Goal: Transaction & Acquisition: Purchase product/service

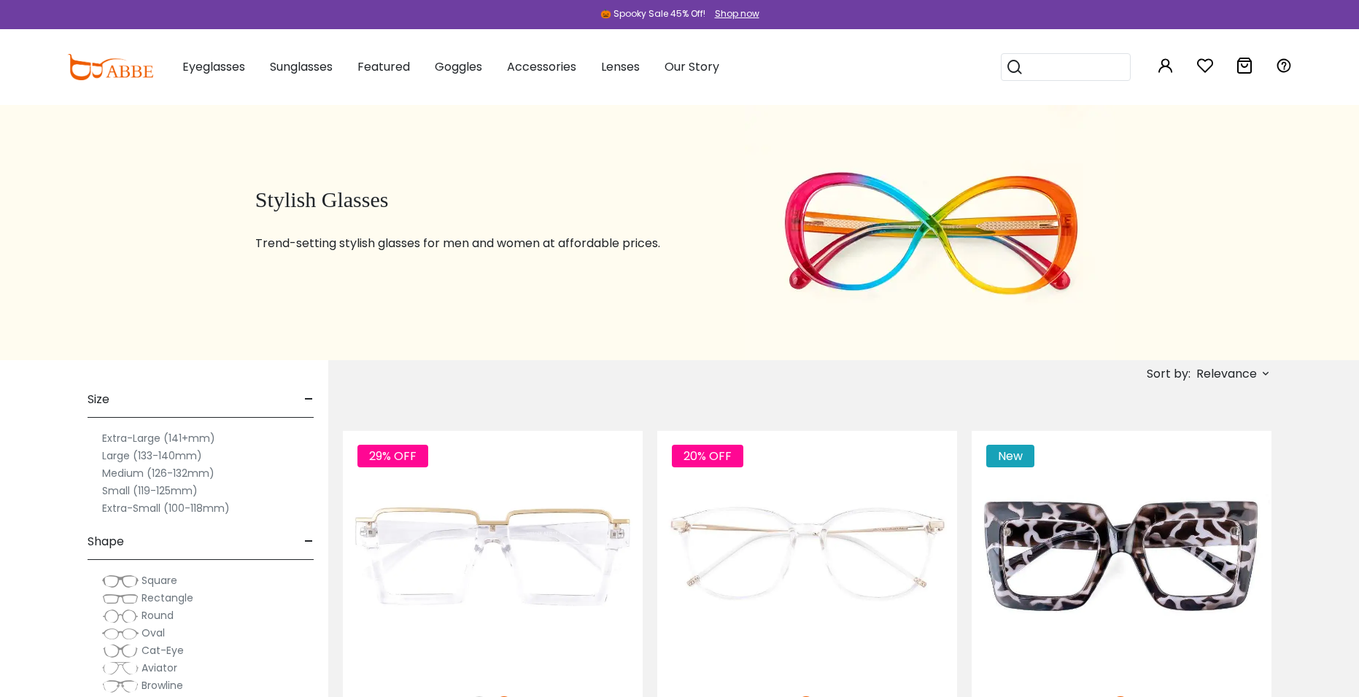
click at [1338, 0] on div at bounding box center [679, 0] width 1359 height 0
click at [0, 0] on x-citi-chrome-extension at bounding box center [0, 0] width 0 height 0
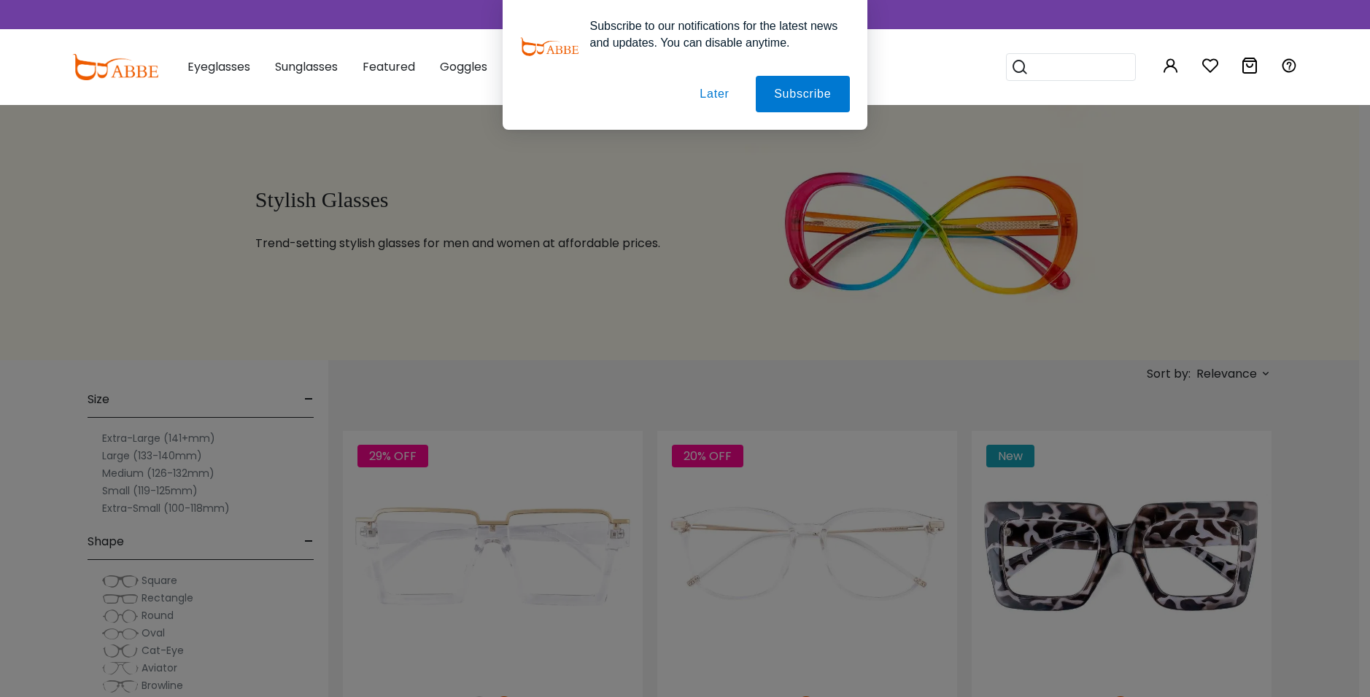
click at [715, 96] on button "Later" at bounding box center [715, 94] width 66 height 36
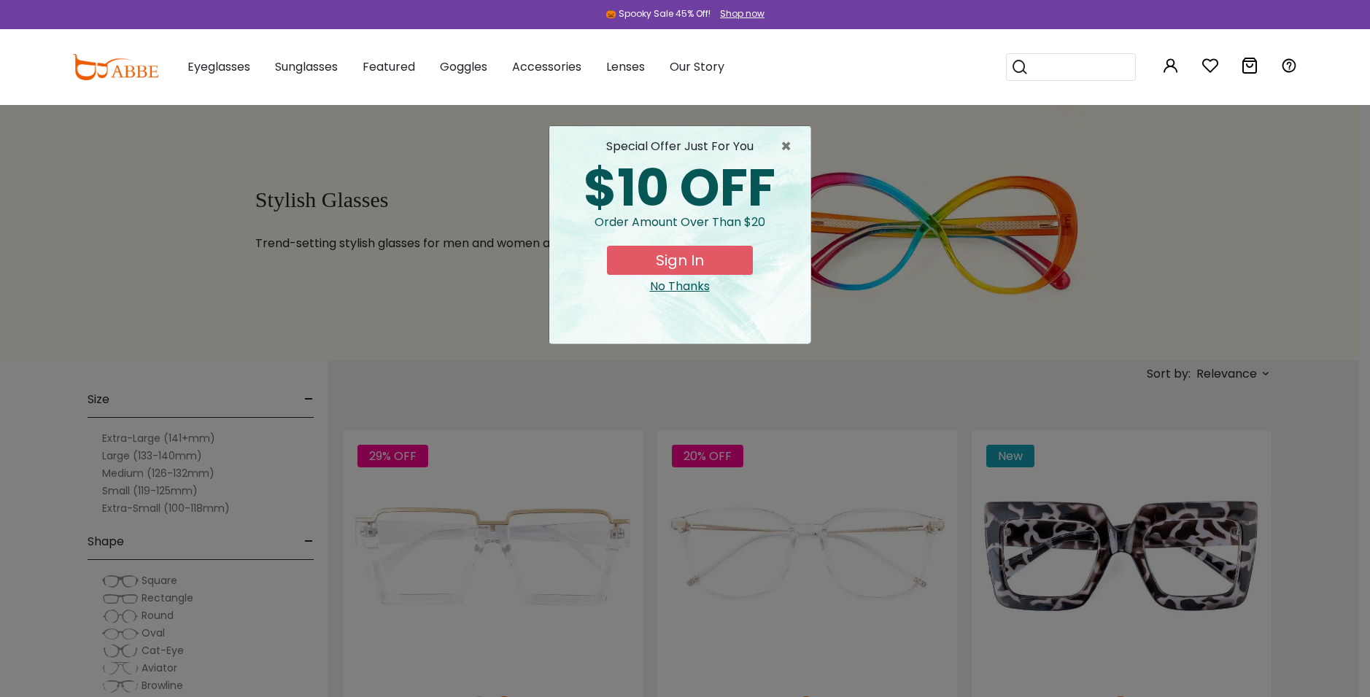
click at [676, 282] on div "No Thanks" at bounding box center [680, 287] width 238 height 18
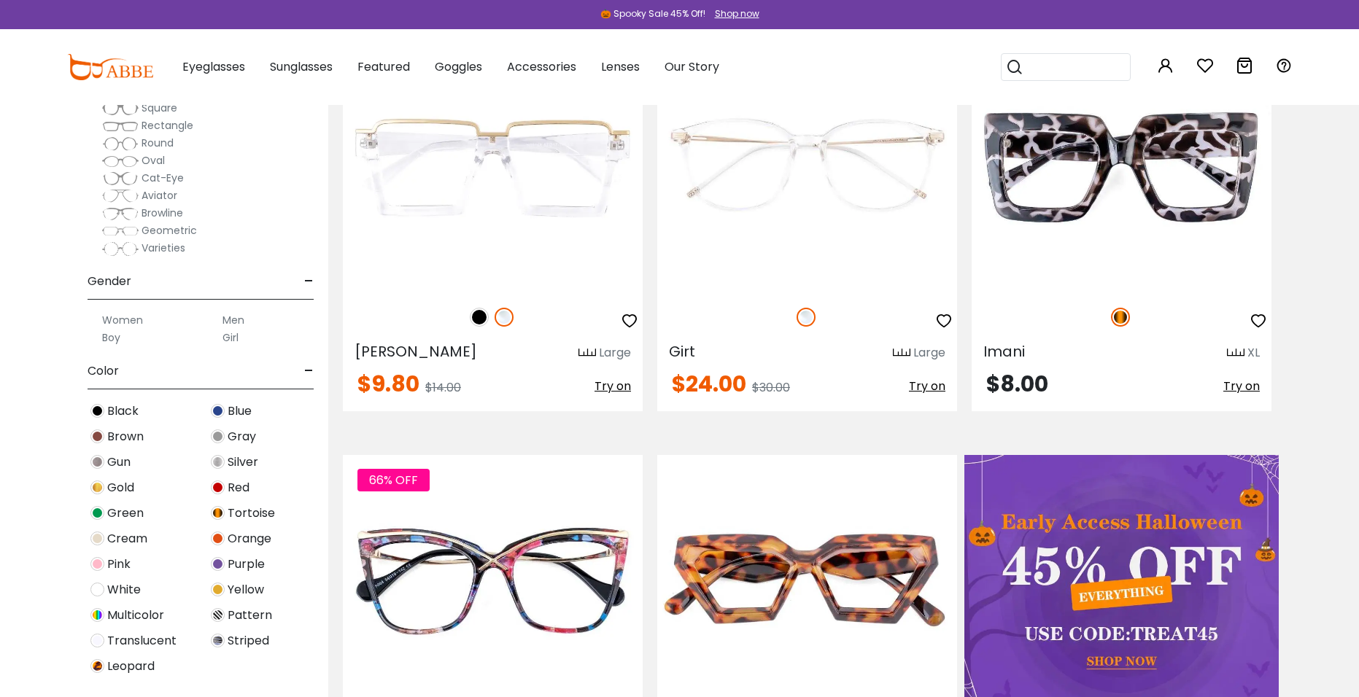
scroll to position [97, 0]
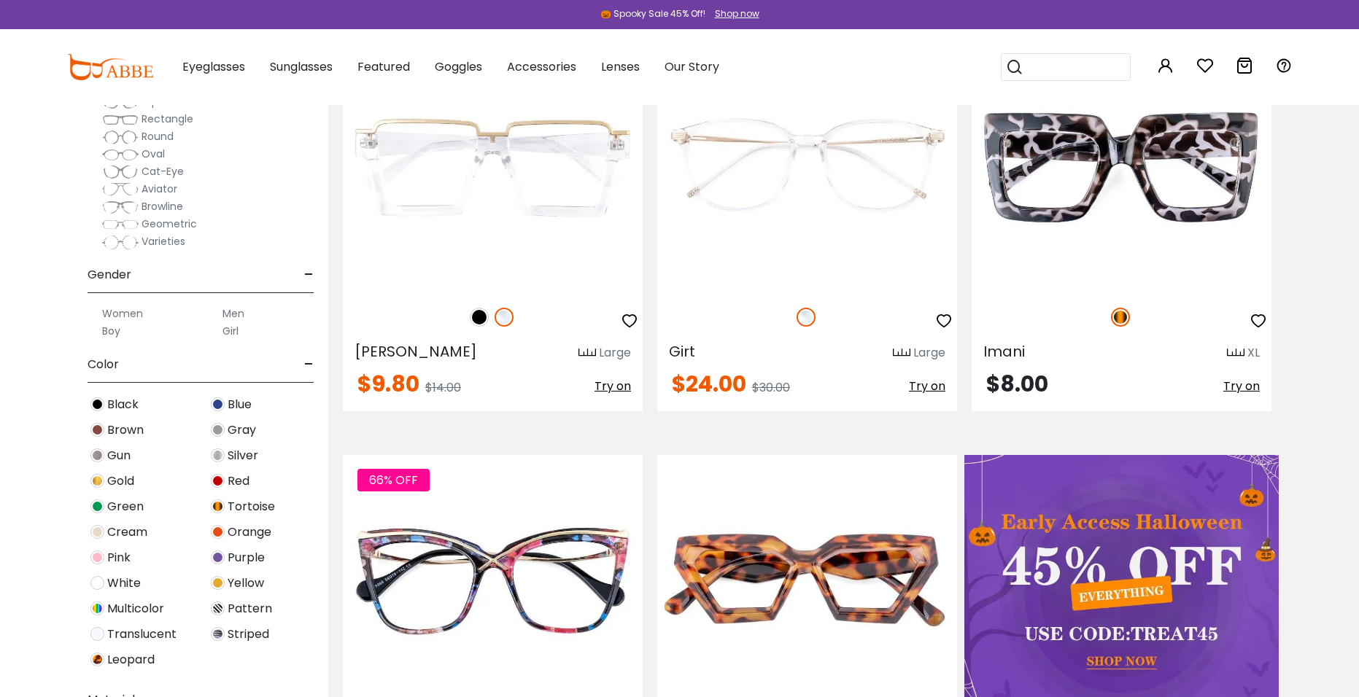
click at [230, 311] on label "Men" at bounding box center [234, 314] width 22 height 18
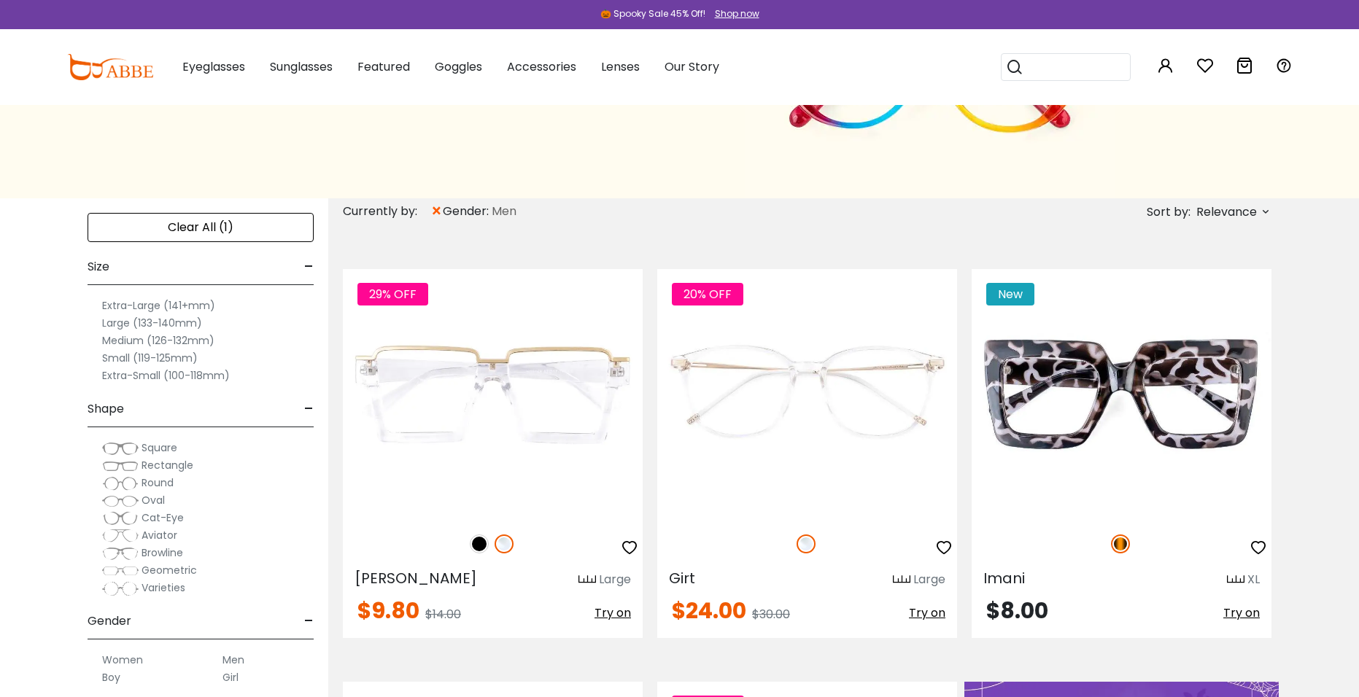
scroll to position [195, 0]
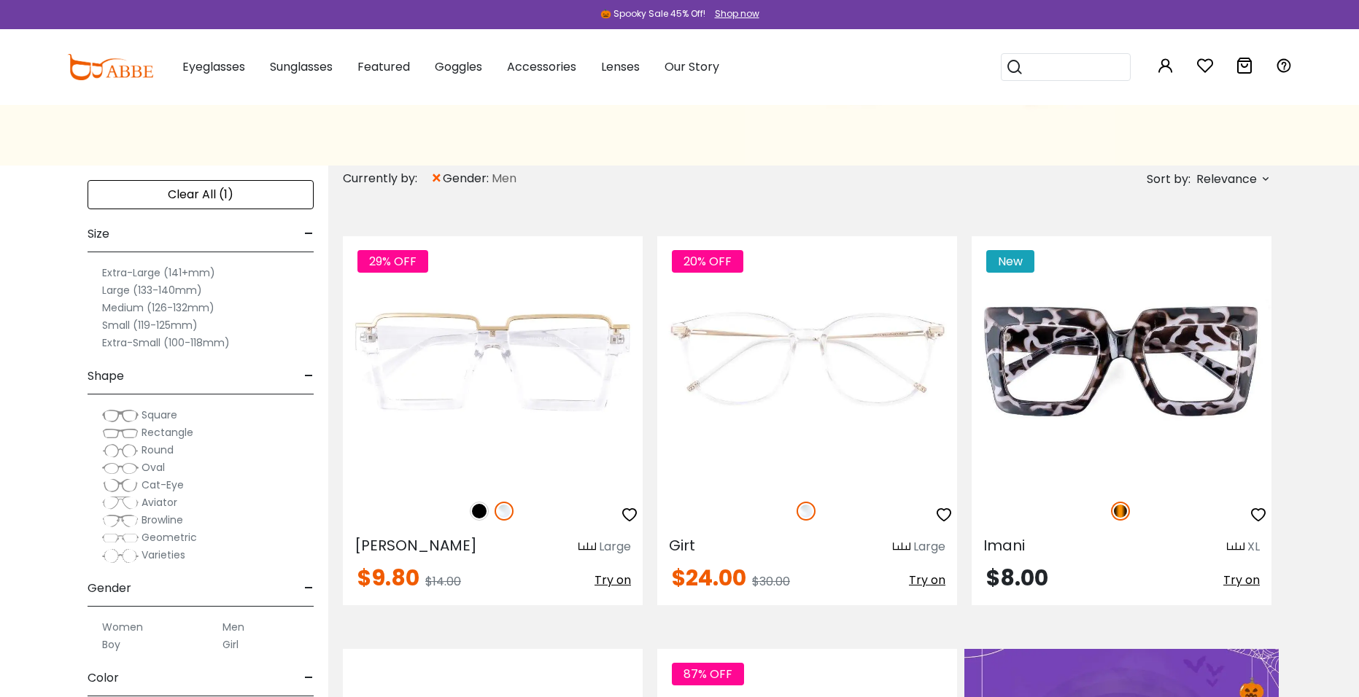
click at [147, 274] on label "Extra-Large (141+mm)" at bounding box center [158, 273] width 113 height 18
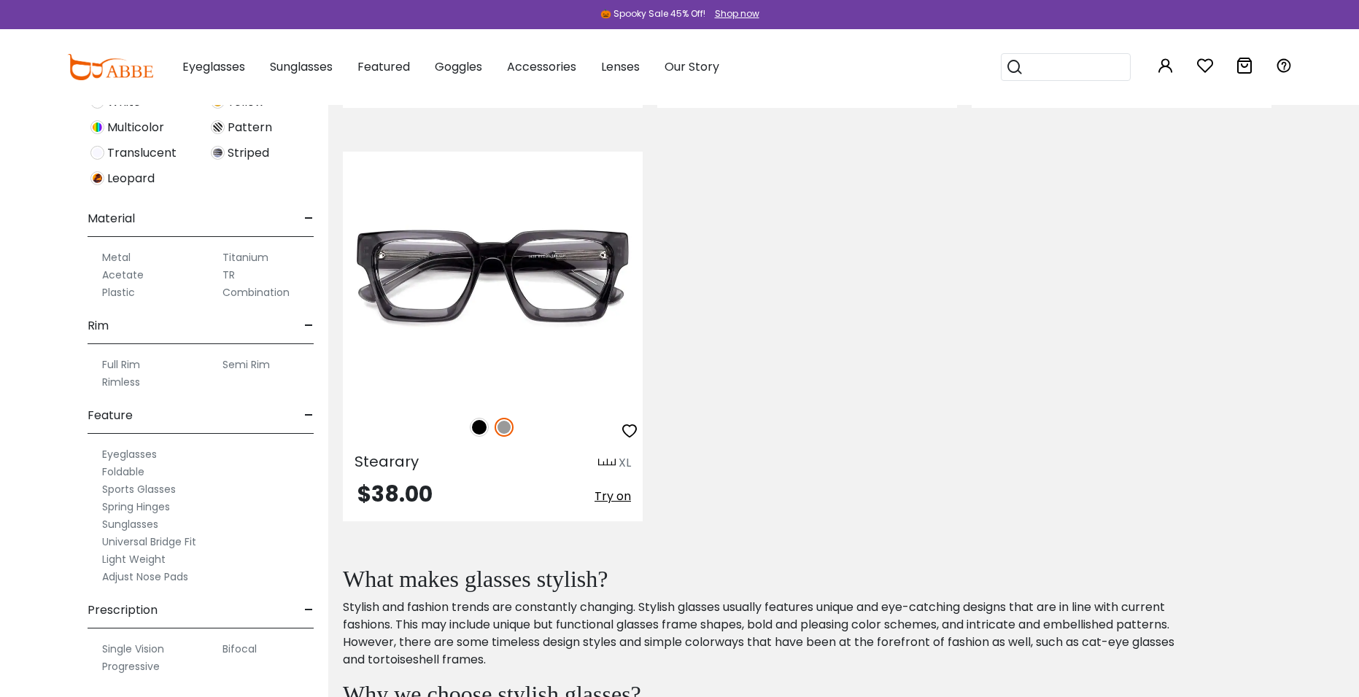
scroll to position [684, 0]
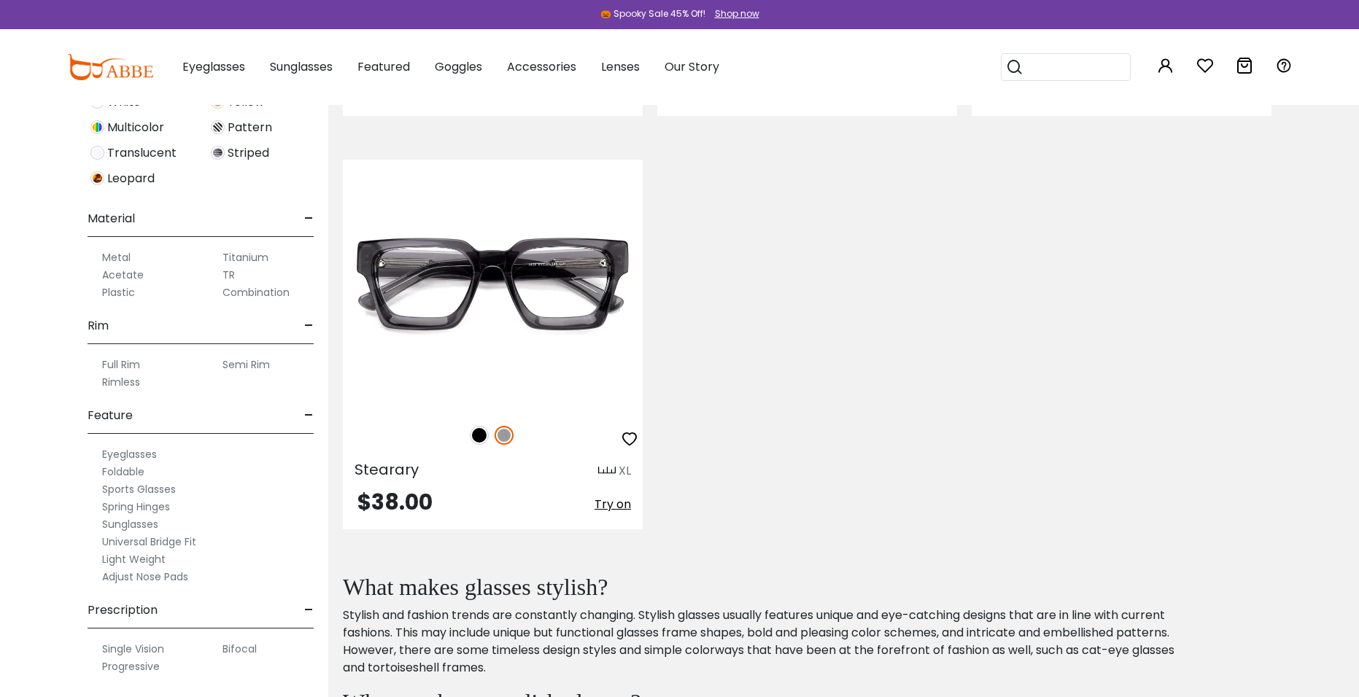
click at [144, 668] on label "Progressive" at bounding box center [131, 667] width 58 height 18
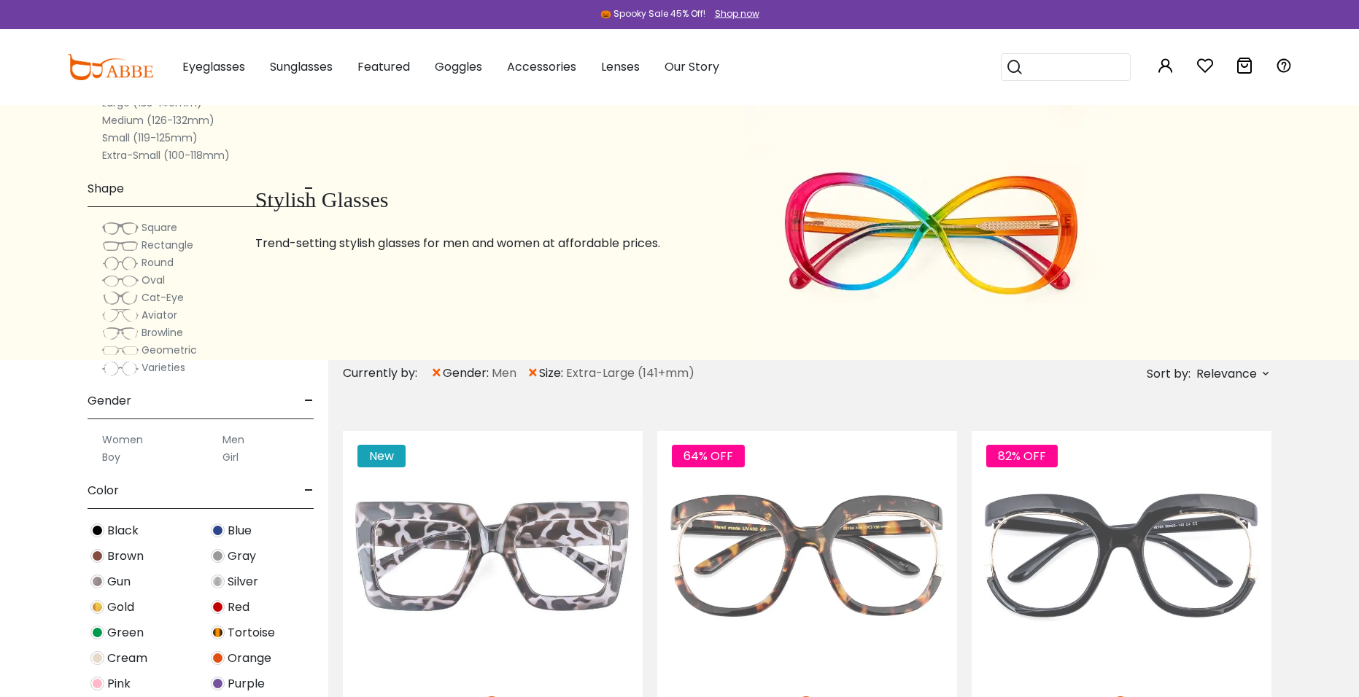
scroll to position [684, 0]
